Goal: Information Seeking & Learning: Find specific page/section

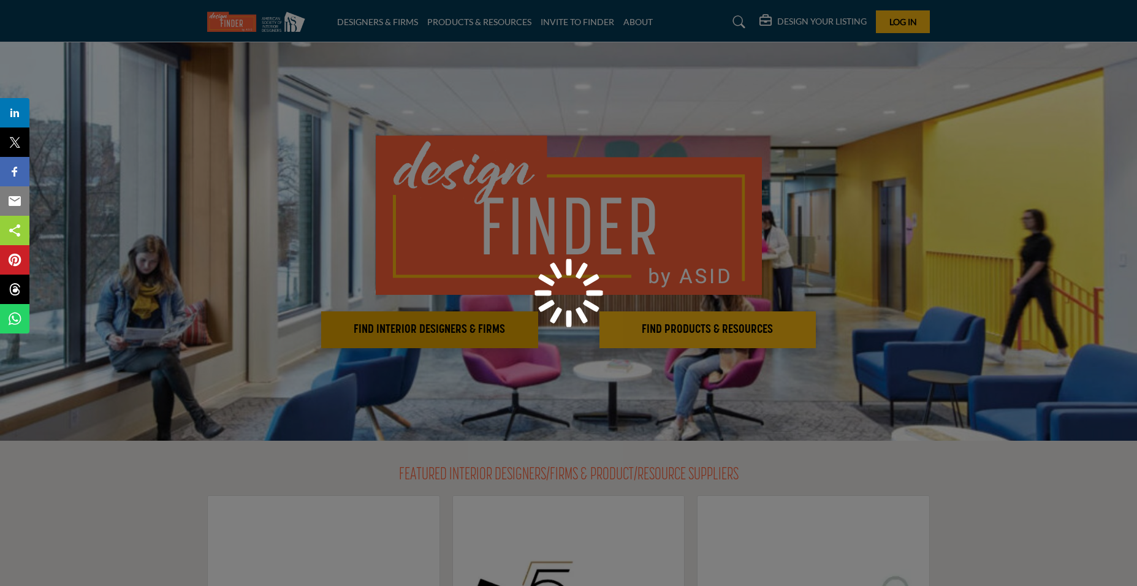
click at [463, 325] on div at bounding box center [568, 293] width 1137 height 586
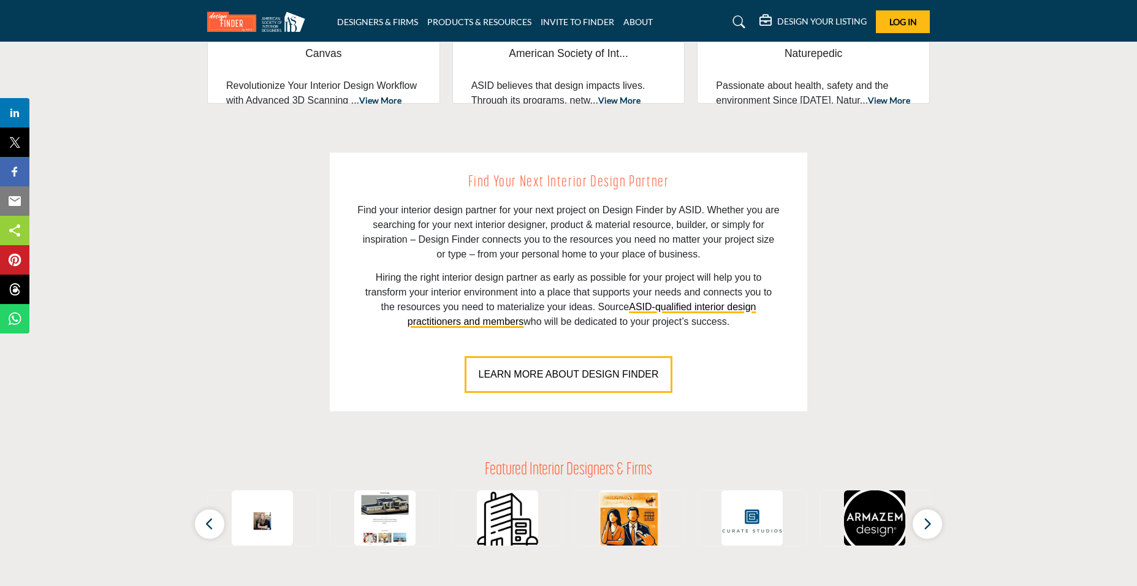
scroll to position [735, 0]
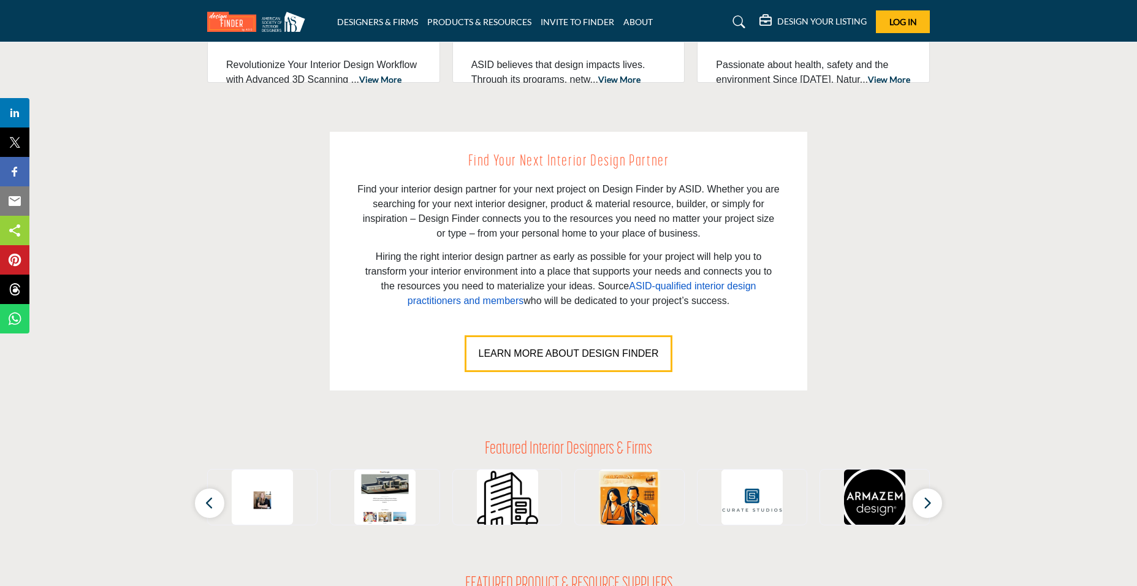
click at [695, 287] on link "ASID-qualified interior design practitioners and members" at bounding box center [581, 293] width 349 height 25
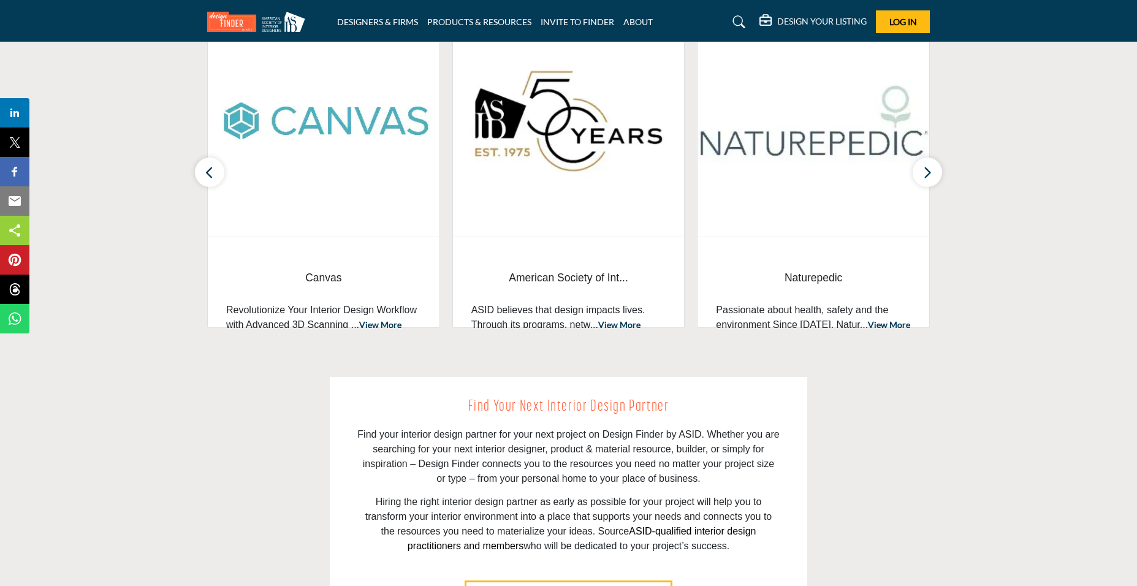
scroll to position [245, 0]
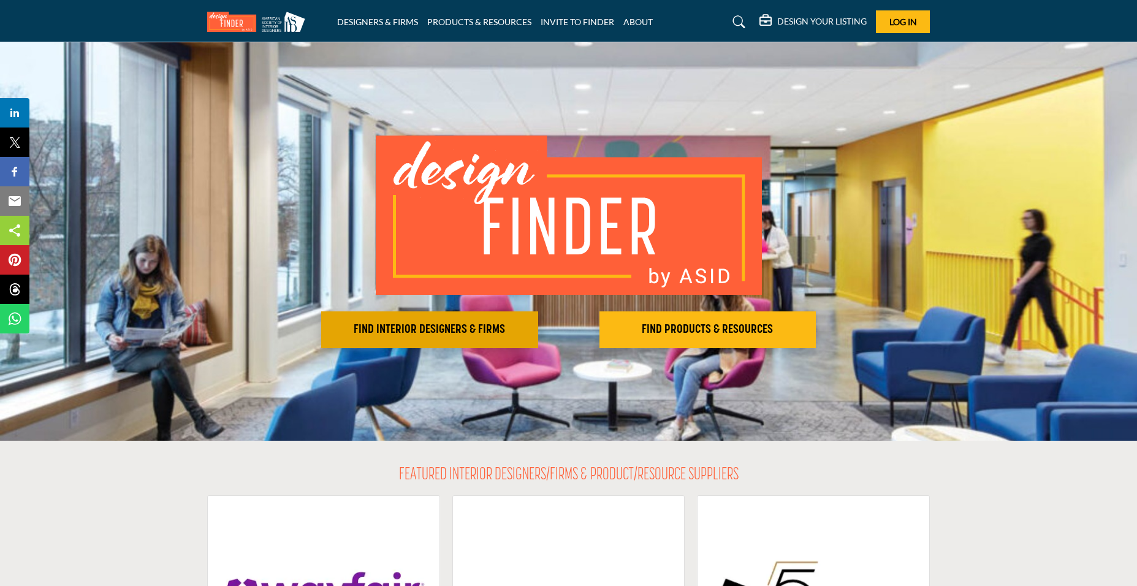
click at [442, 327] on h2 "FIND INTERIOR DESIGNERS & FIRMS" at bounding box center [430, 329] width 210 height 15
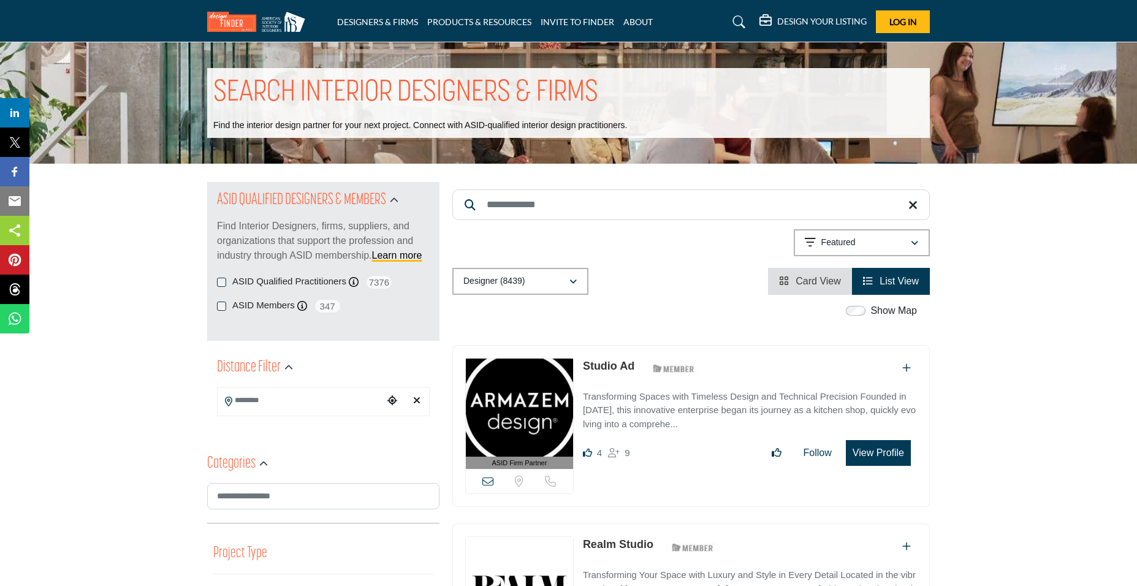
click at [532, 211] on input "Search Keyword" at bounding box center [690, 204] width 477 height 31
type input "**********"
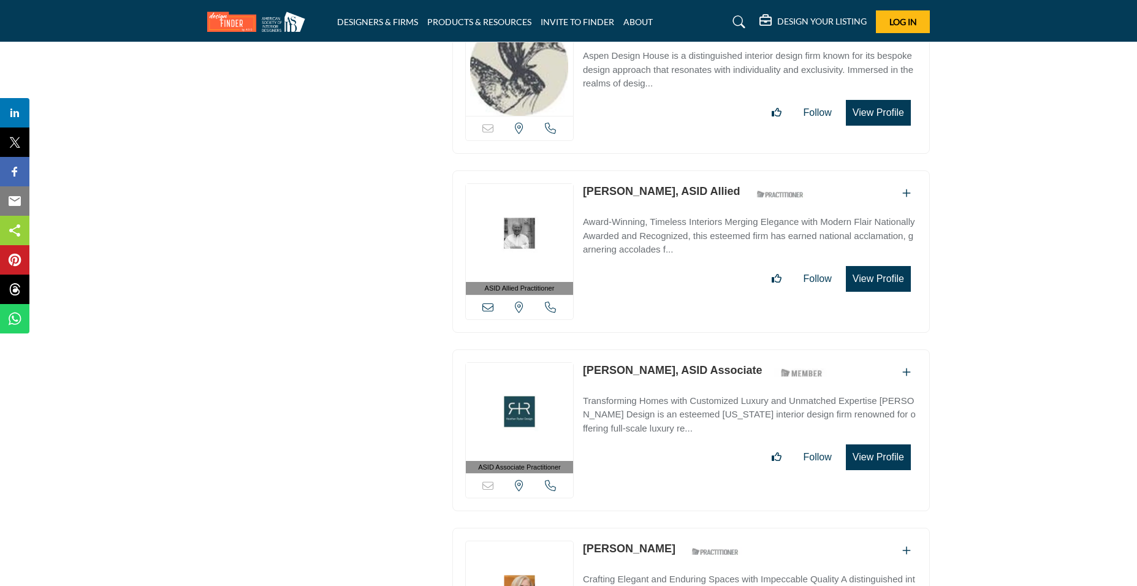
scroll to position [20698, 0]
